Goal: Navigation & Orientation: Find specific page/section

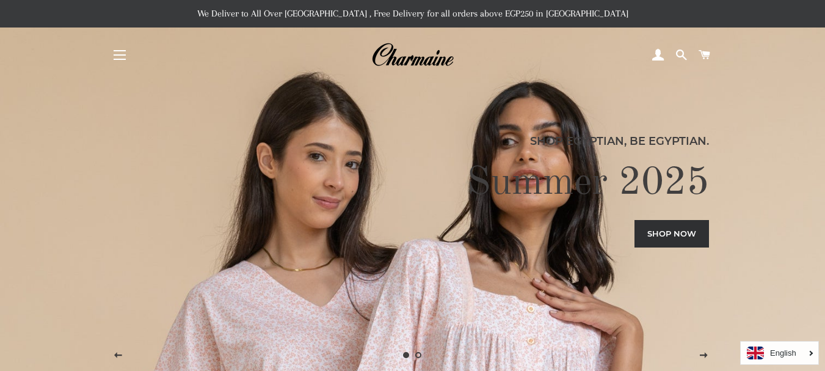
click at [121, 61] on button "Site navigation" at bounding box center [119, 55] width 31 height 31
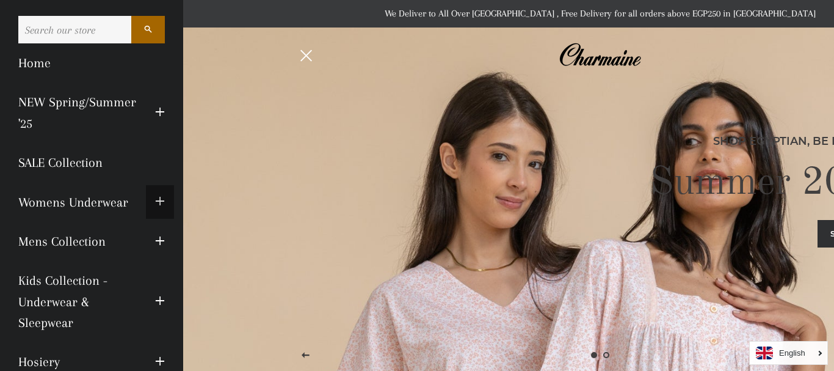
click at [155, 199] on span "button" at bounding box center [160, 201] width 10 height 15
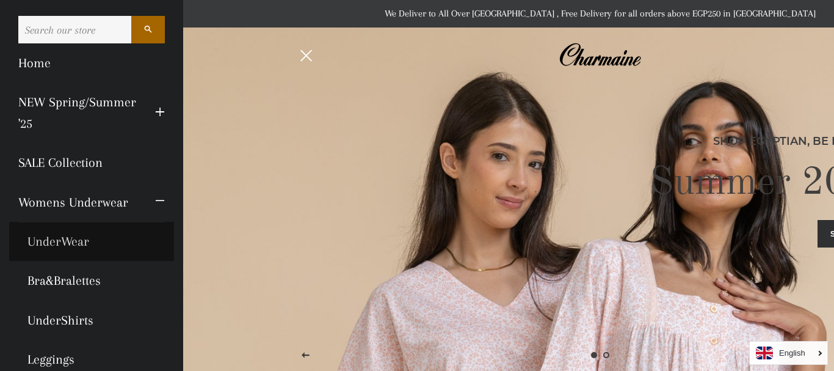
click at [61, 242] on link "UnderWear" at bounding box center [91, 241] width 165 height 39
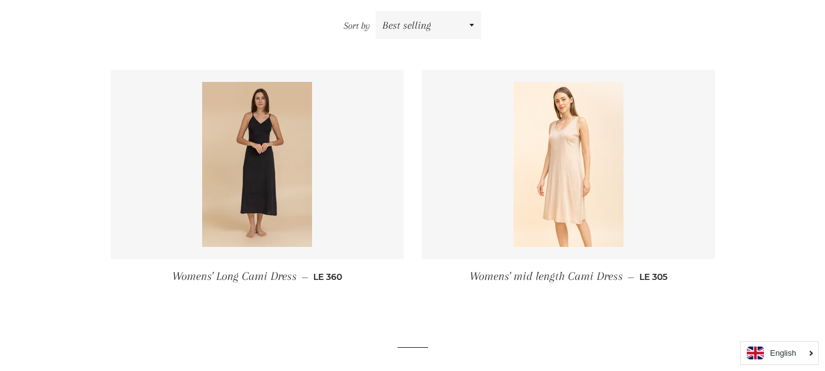
scroll to position [168, 0]
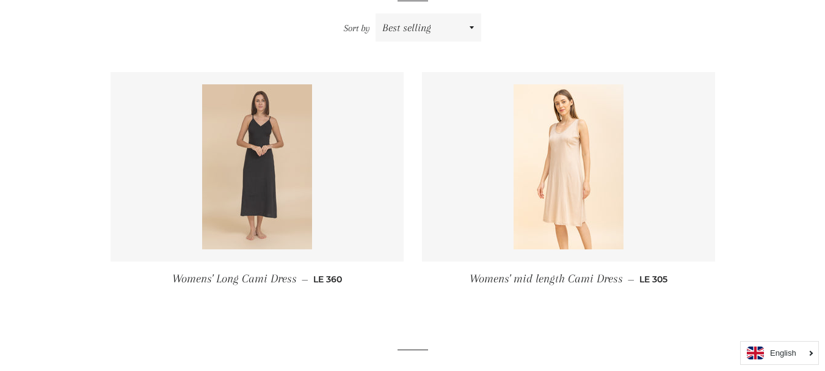
click at [307, 131] on img at bounding box center [257, 166] width 110 height 165
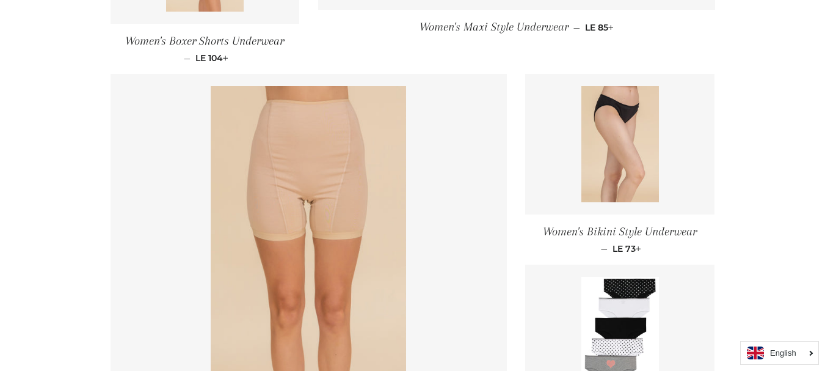
scroll to position [1564, 0]
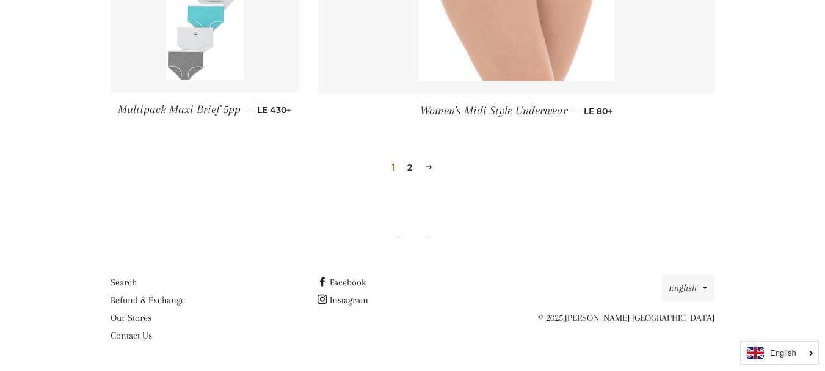
click at [411, 165] on link "2" at bounding box center [409, 167] width 15 height 18
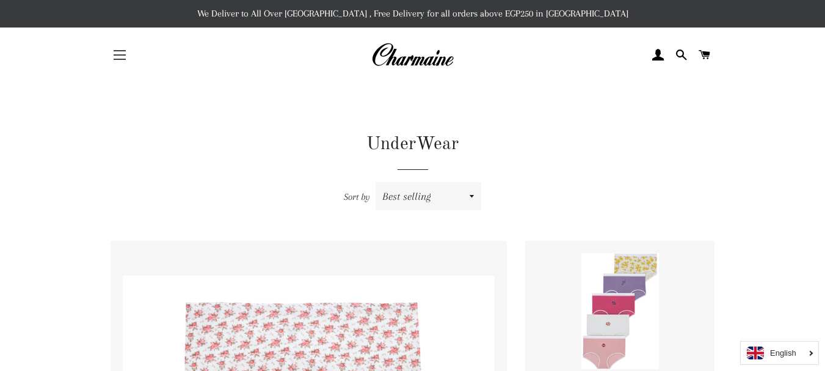
click at [121, 52] on button "Site navigation" at bounding box center [119, 55] width 31 height 31
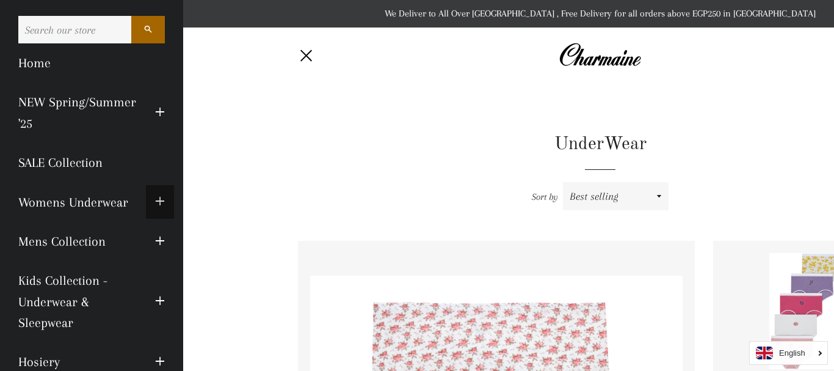
click at [155, 198] on span "button" at bounding box center [160, 201] width 10 height 15
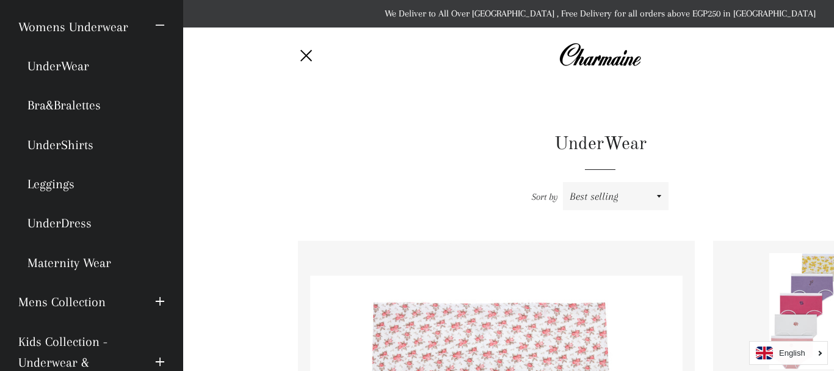
scroll to position [176, 0]
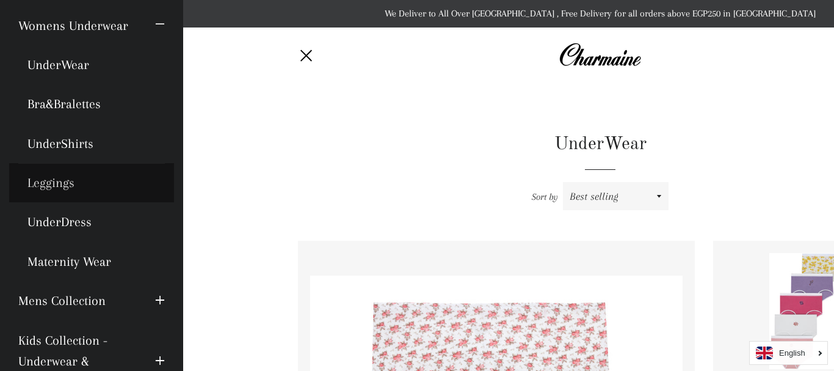
click at [63, 186] on link "Leggings" at bounding box center [91, 182] width 165 height 39
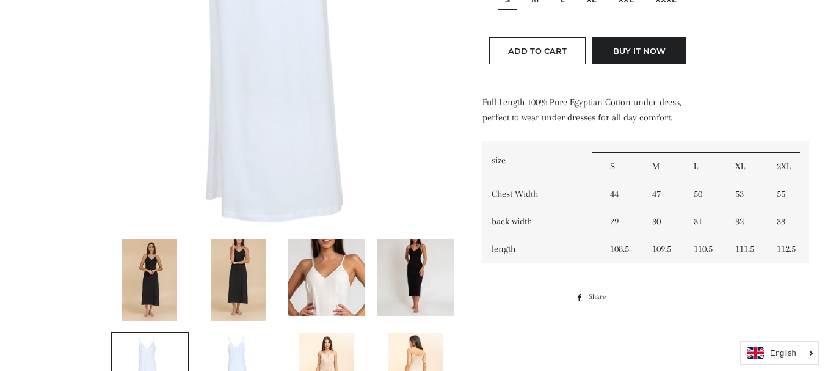
scroll to position [559, 0]
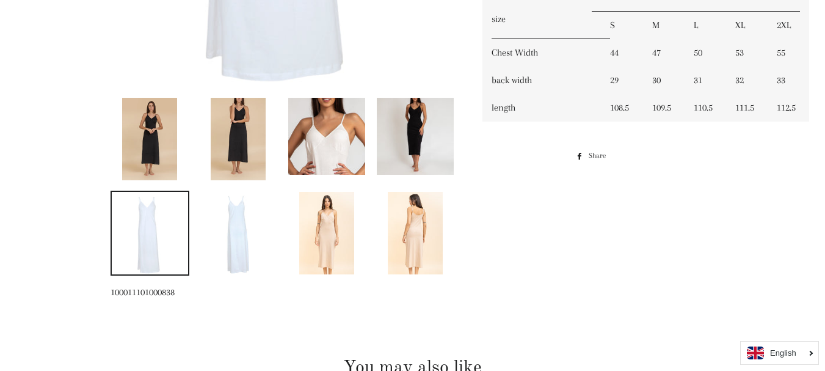
click at [311, 243] on img at bounding box center [326, 233] width 55 height 82
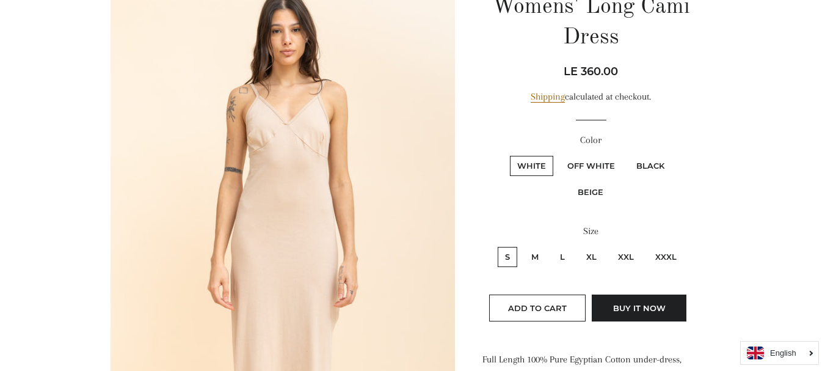
scroll to position [68, 0]
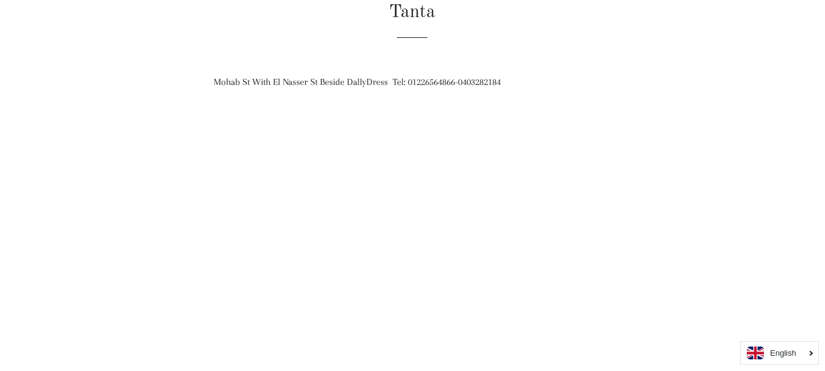
scroll to position [1734, 0]
